Goal: Task Accomplishment & Management: Use online tool/utility

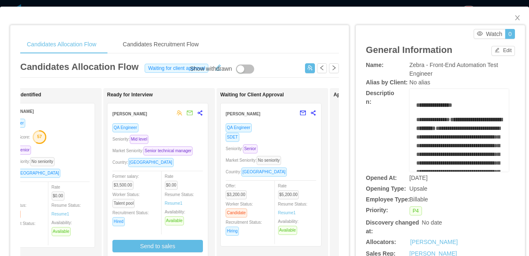
scroll to position [0, 153]
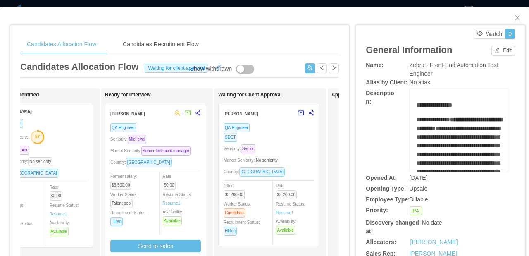
click at [297, 139] on div "SDET" at bounding box center [269, 137] width 91 height 10
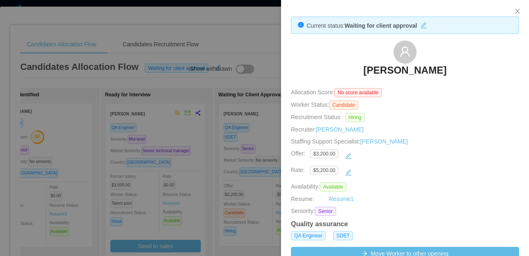
scroll to position [171, 0]
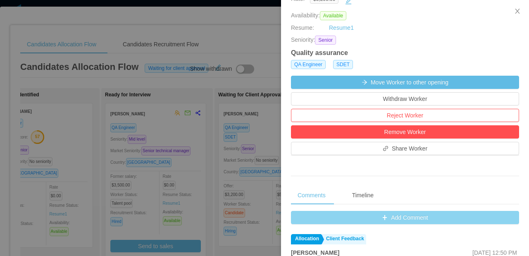
click at [406, 218] on button "Add Comment" at bounding box center [405, 217] width 228 height 13
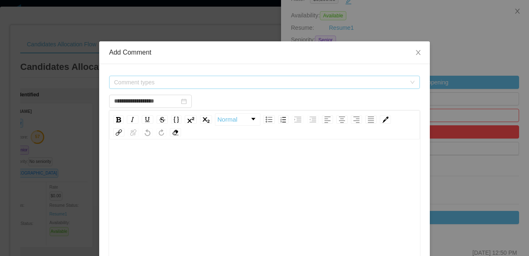
click at [208, 80] on span "Comment types" at bounding box center [260, 82] width 292 height 8
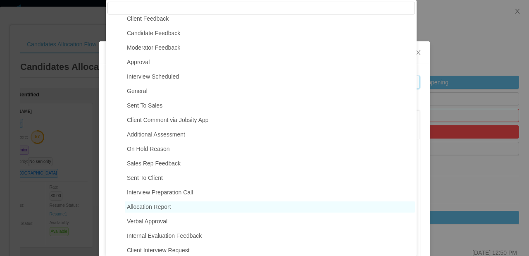
scroll to position [20, 0]
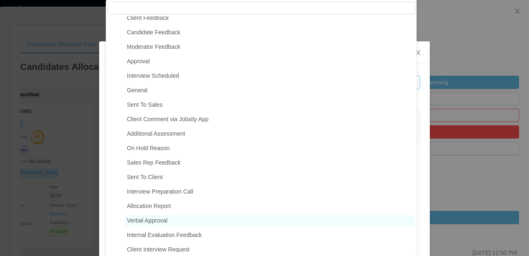
click at [190, 219] on span "Verbal Approval" at bounding box center [270, 220] width 290 height 11
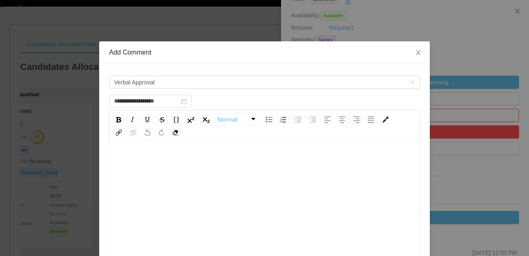
click at [176, 172] on div "rdw-editor" at bounding box center [265, 225] width 298 height 145
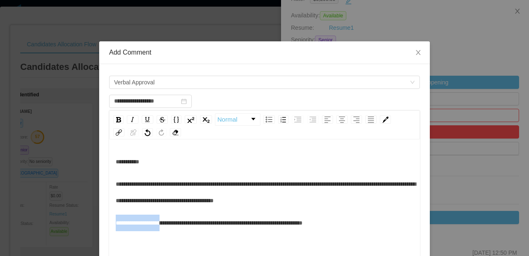
drag, startPoint x: 171, startPoint y: 221, endPoint x: 103, endPoint y: 215, distance: 68.5
click at [103, 215] on div "**********" at bounding box center [264, 228] width 331 height 328
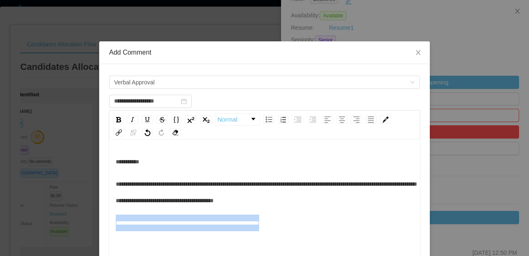
drag, startPoint x: 332, startPoint y: 228, endPoint x: 97, endPoint y: 215, distance: 234.8
click at [99, 224] on div "**********" at bounding box center [264, 228] width 331 height 328
click at [113, 118] on div "rdw-inline-control" at bounding box center [118, 119] width 10 height 8
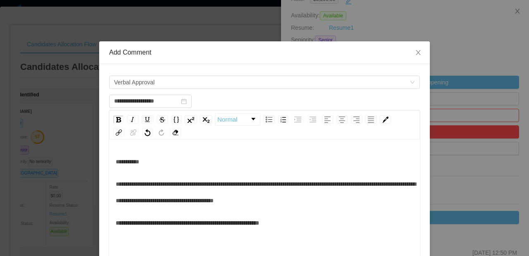
click at [210, 191] on div "**********" at bounding box center [265, 192] width 298 height 33
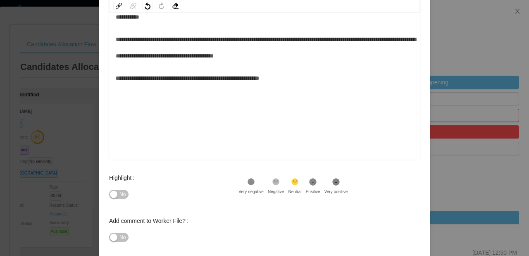
scroll to position [168, 0]
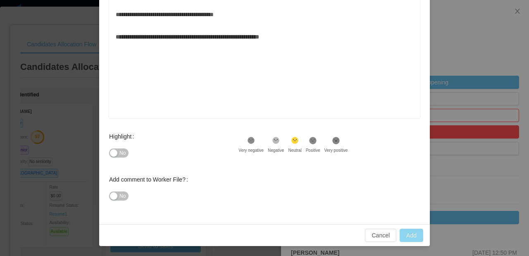
type input "**********"
click at [406, 239] on button "Add" at bounding box center [412, 235] width 24 height 13
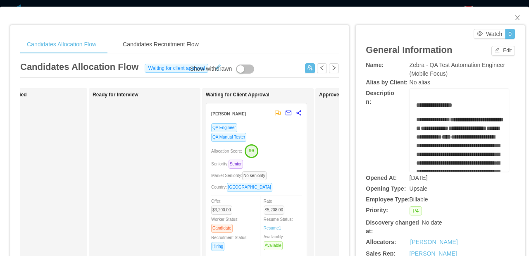
scroll to position [0, 166]
click at [291, 140] on div "QA Manual Tester" at bounding box center [256, 137] width 91 height 10
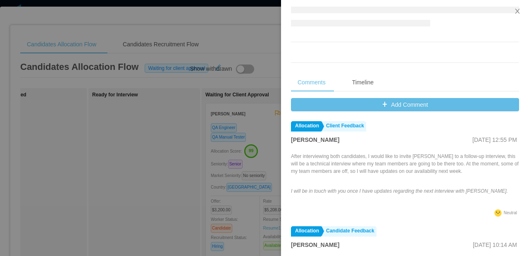
scroll to position [303, 0]
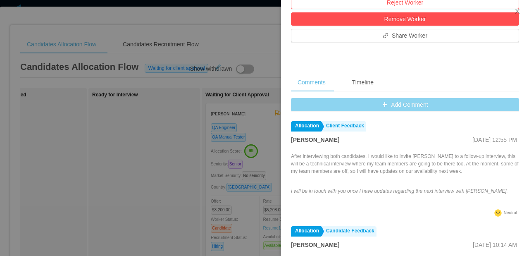
click at [383, 107] on button "Add Comment" at bounding box center [405, 104] width 228 height 13
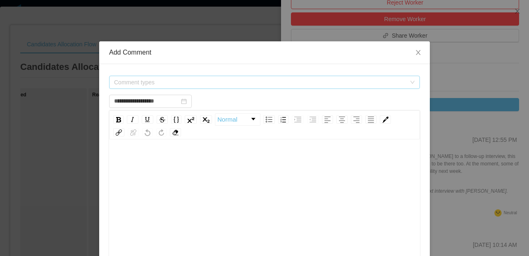
click at [184, 80] on span "Comment types" at bounding box center [260, 82] width 292 height 8
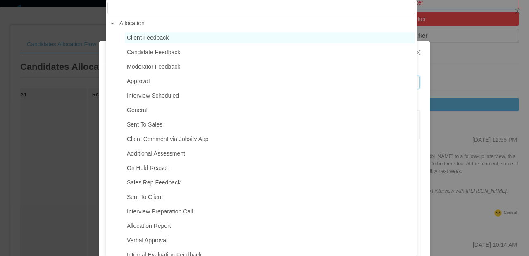
click at [160, 36] on span "Client Feedback" at bounding box center [148, 37] width 42 height 7
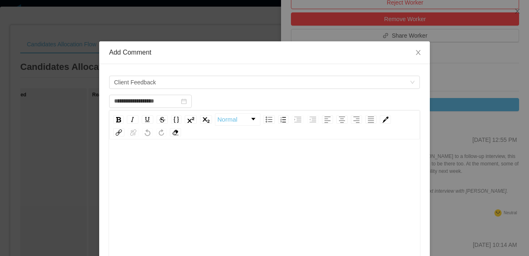
click at [183, 155] on div "rdw-editor" at bounding box center [265, 161] width 298 height 17
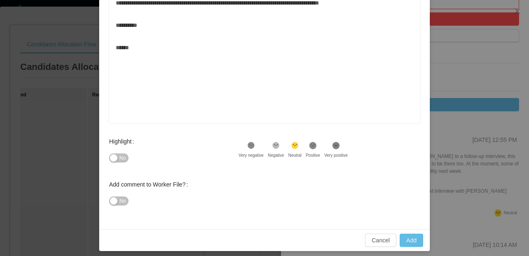
scroll to position [168, 0]
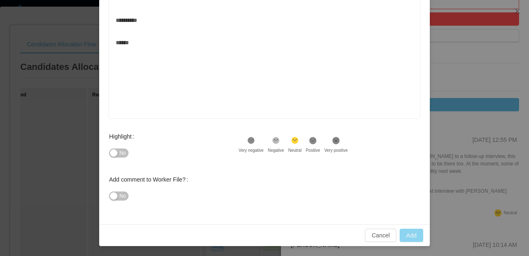
type input "**********"
click at [409, 237] on button "Add" at bounding box center [412, 235] width 24 height 13
